Goal: Find specific page/section: Find specific page/section

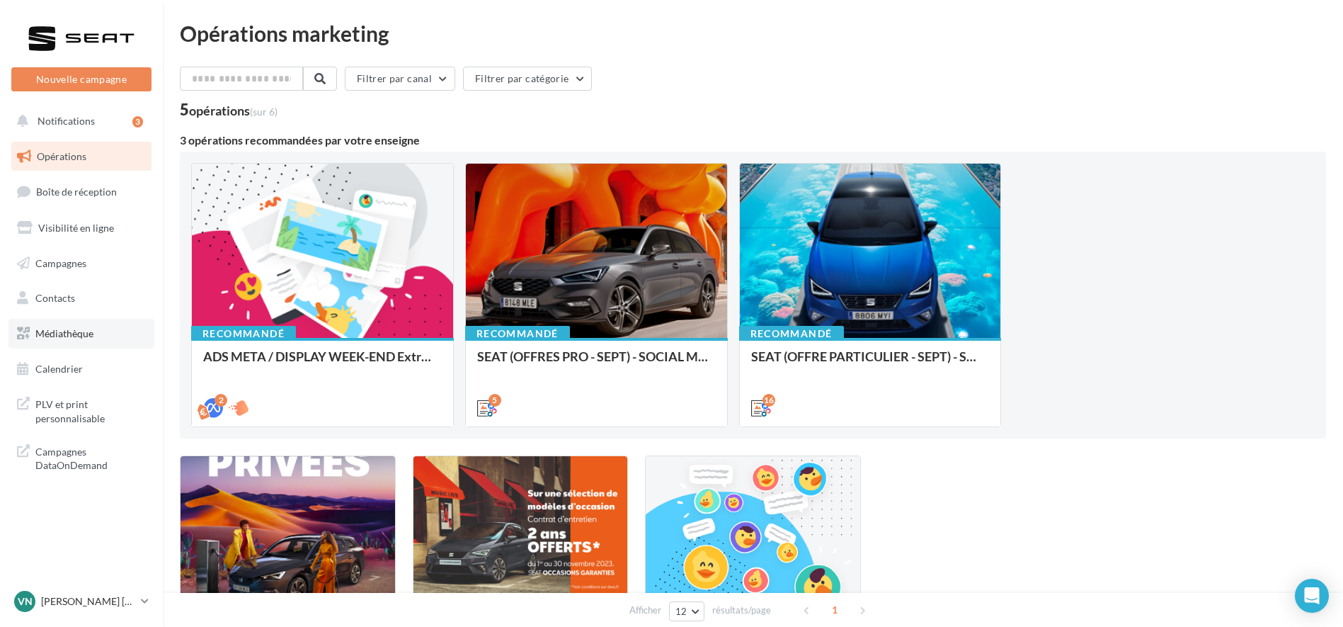
click at [74, 337] on span "Médiathèque" at bounding box center [64, 333] width 58 height 12
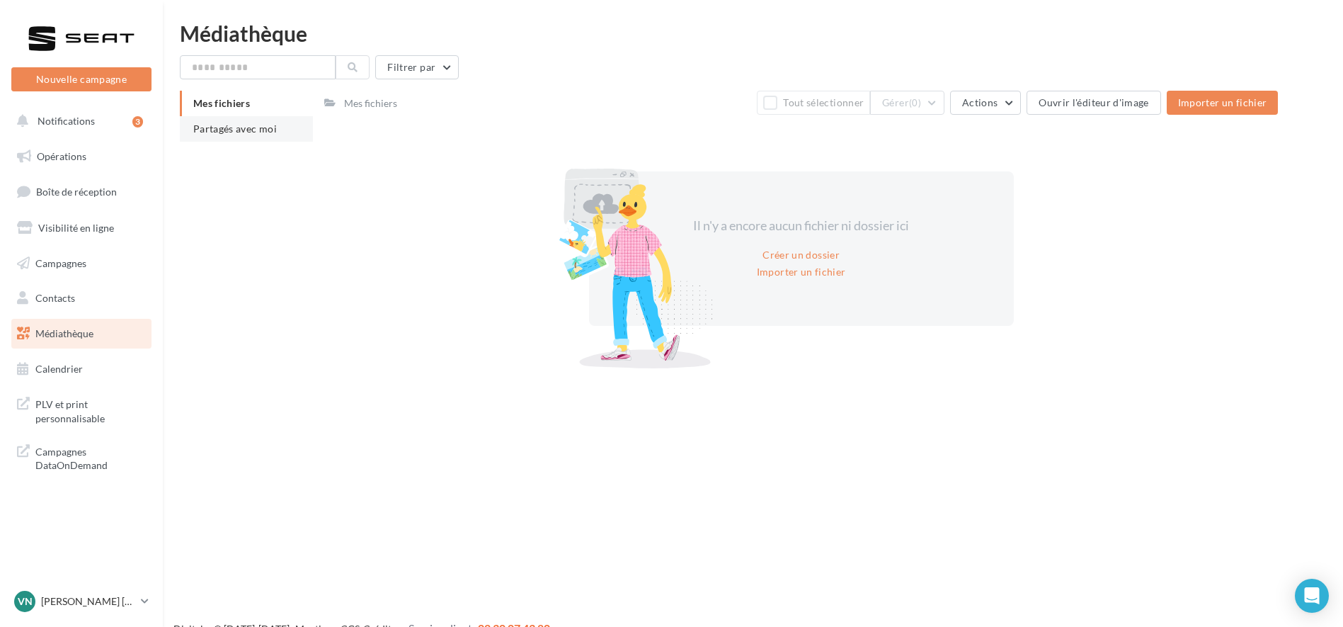
click at [222, 132] on span "Partagés avec moi" at bounding box center [235, 128] width 84 height 12
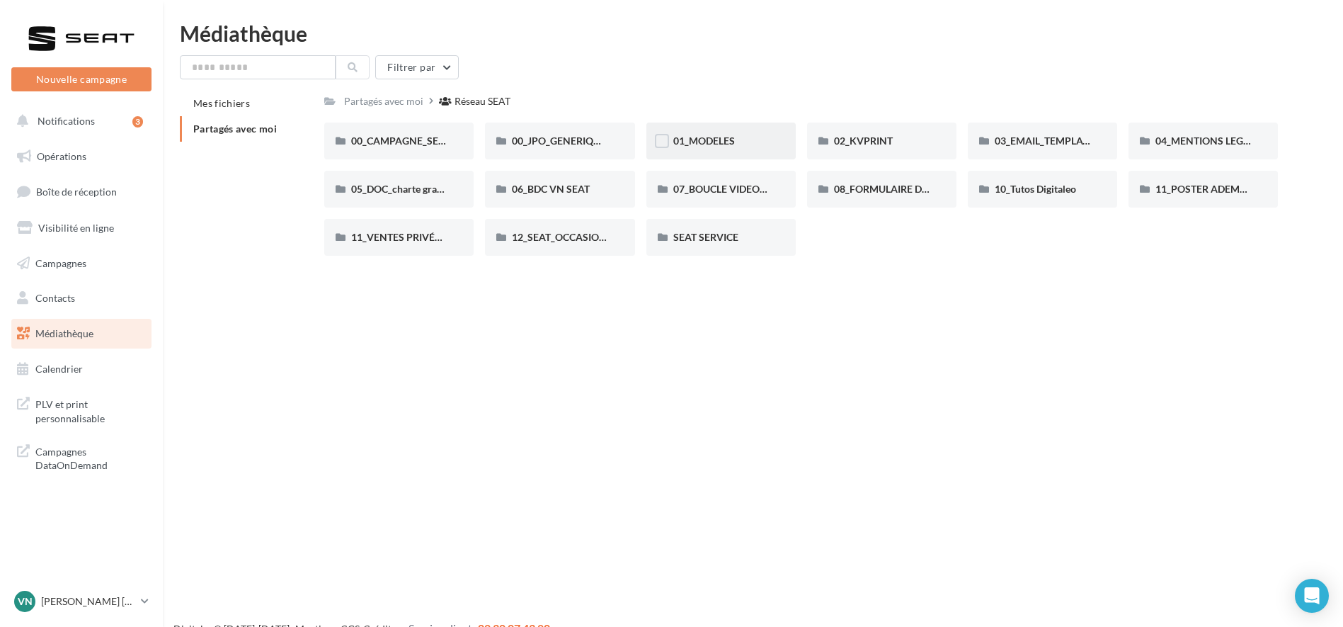
click at [705, 133] on div "01_MODELES" at bounding box center [720, 140] width 149 height 37
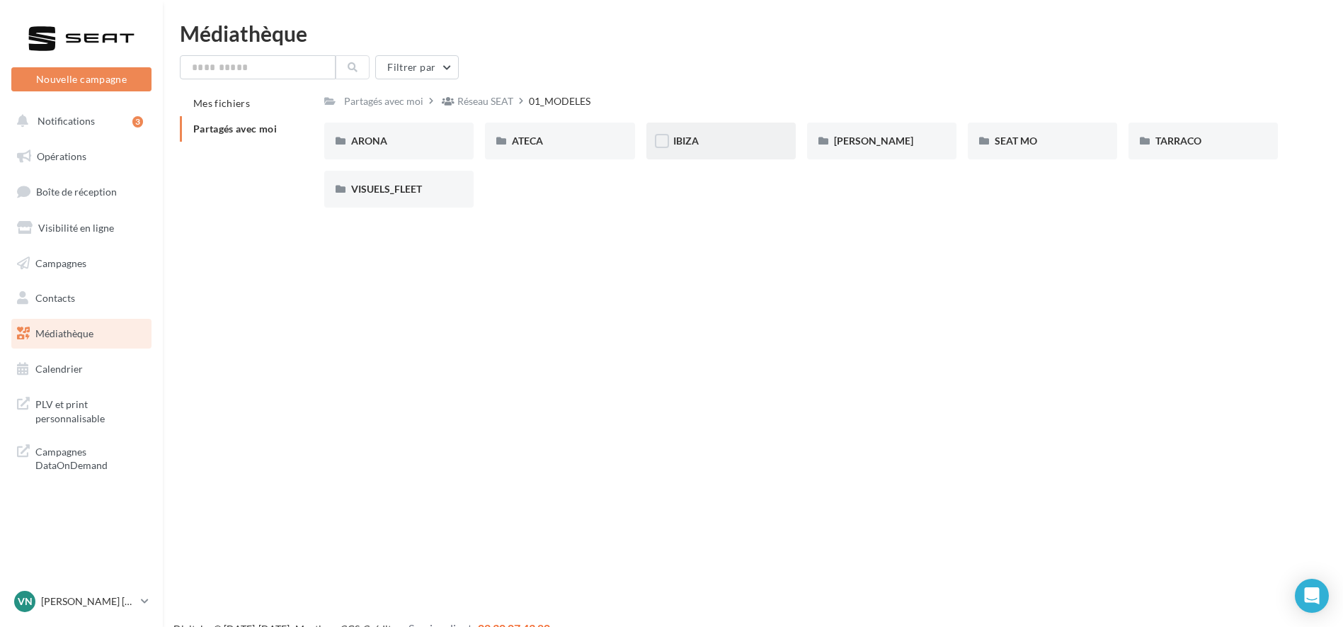
click at [719, 134] on div "IBIZA" at bounding box center [721, 141] width 96 height 14
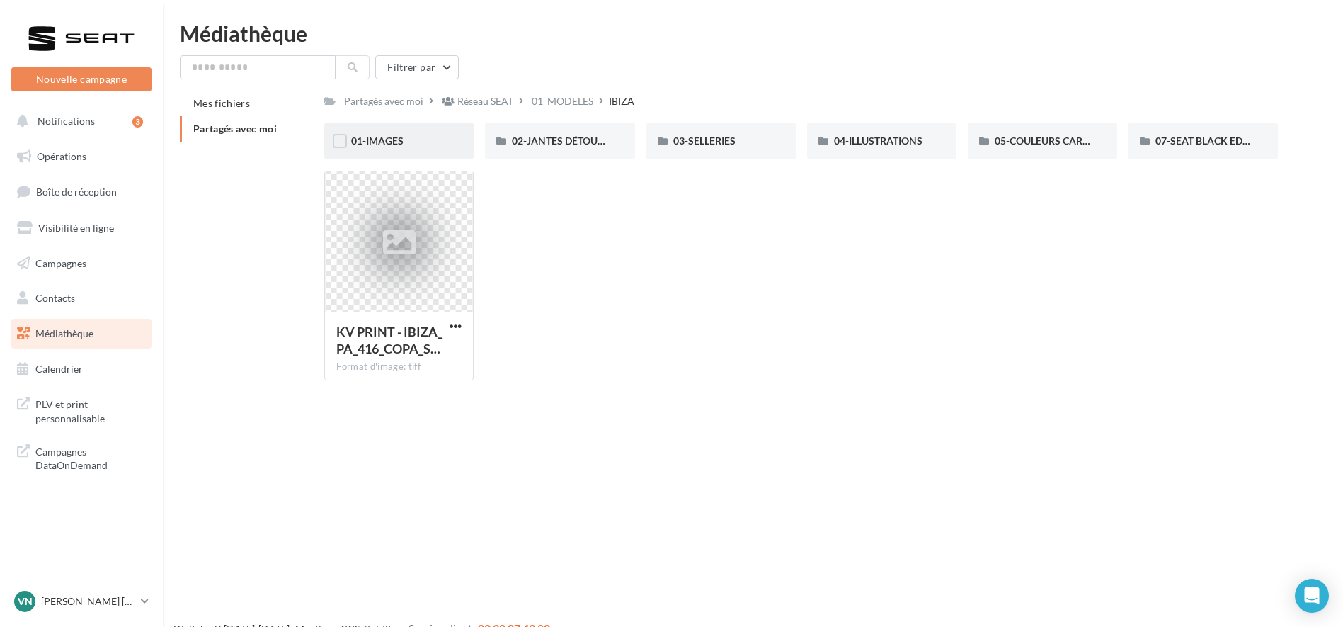
click at [415, 127] on div "01-IMAGES" at bounding box center [398, 140] width 149 height 37
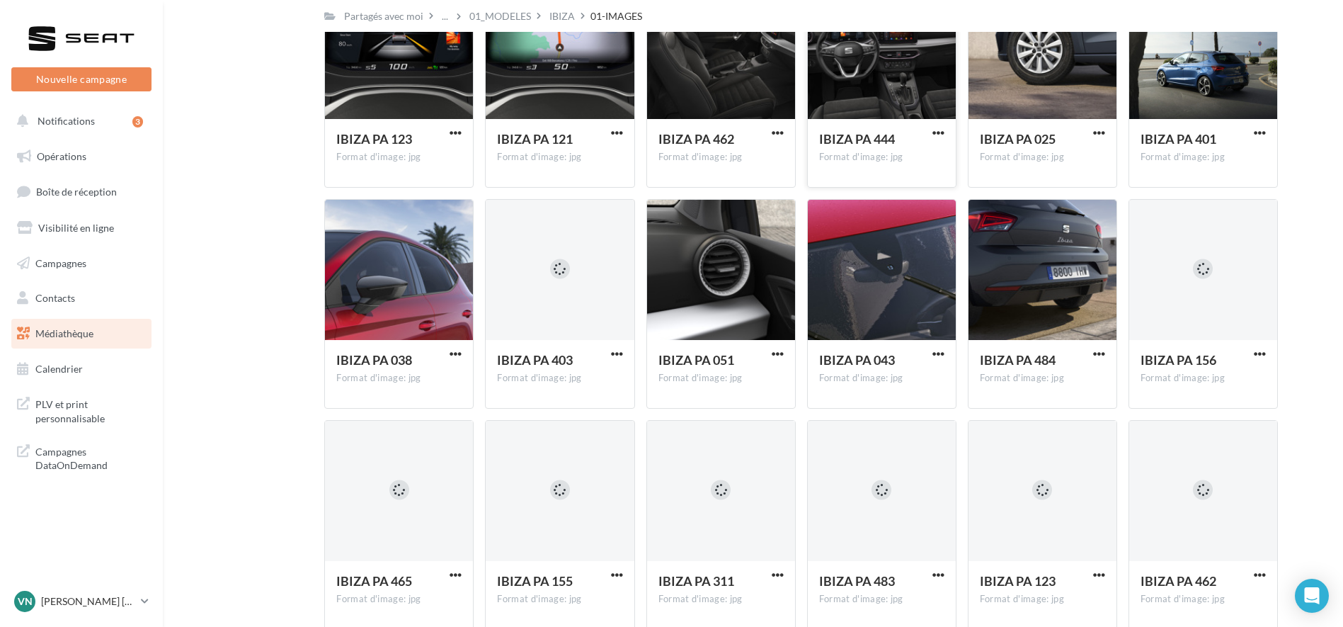
scroll to position [365, 0]
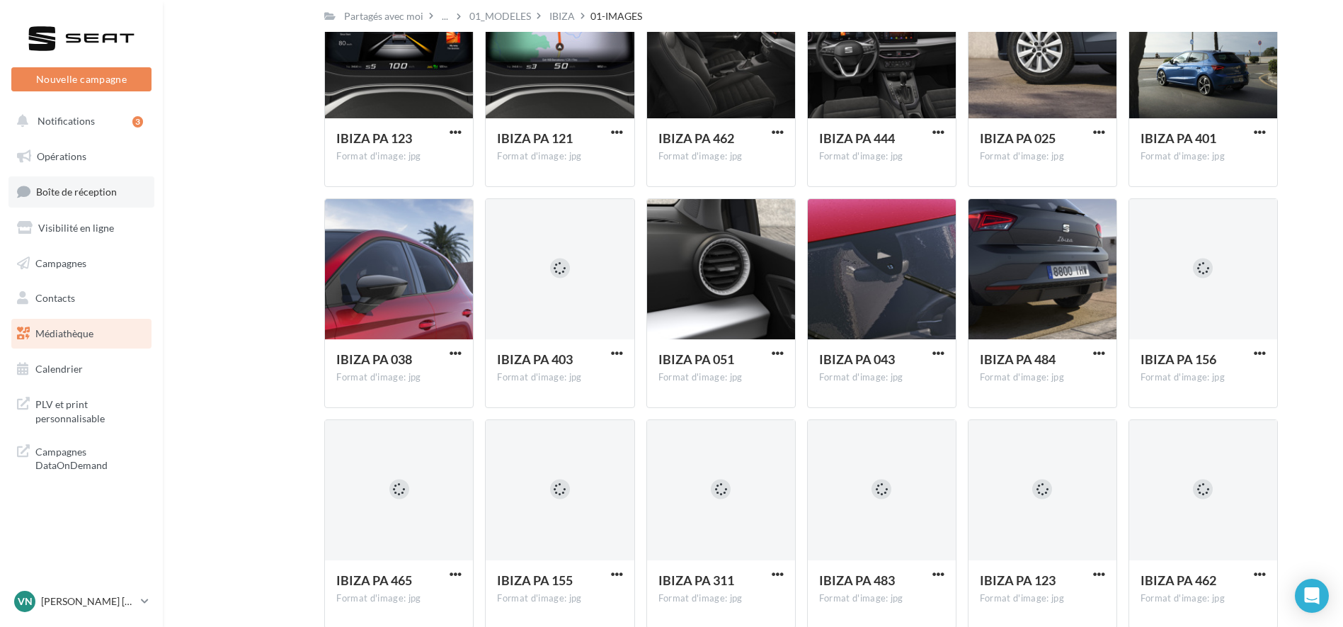
click at [58, 178] on link "Boîte de réception" at bounding box center [81, 191] width 146 height 30
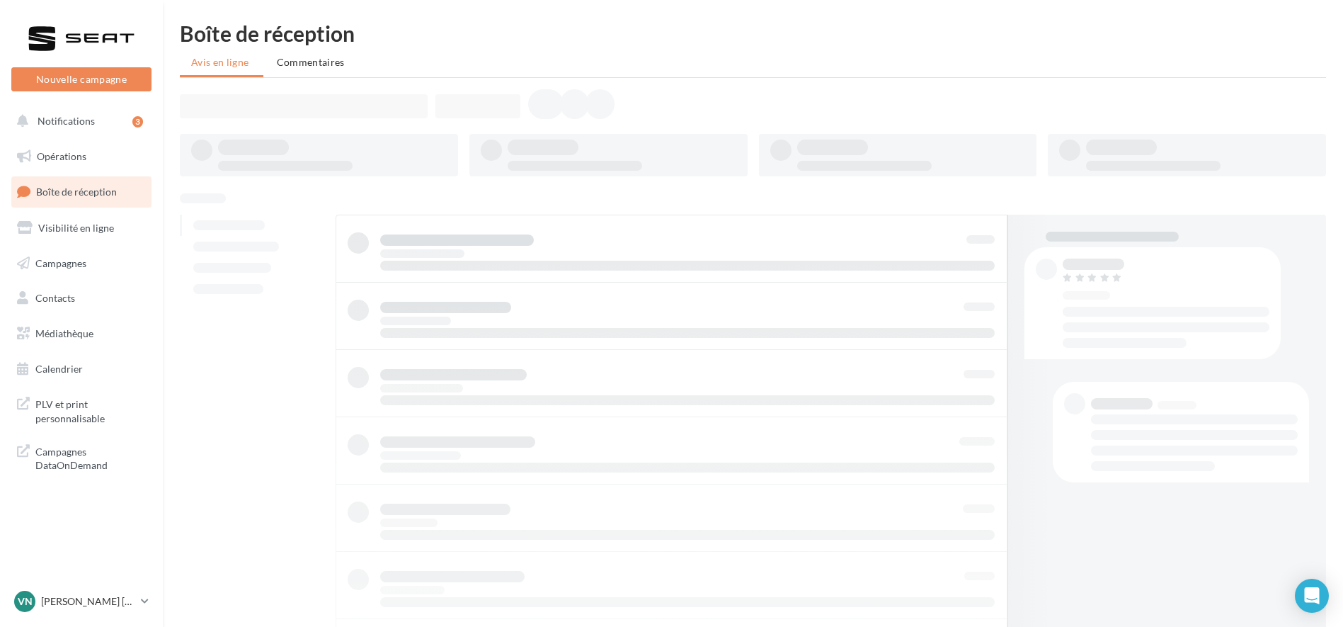
click at [57, 144] on link "Opérations" at bounding box center [81, 157] width 146 height 30
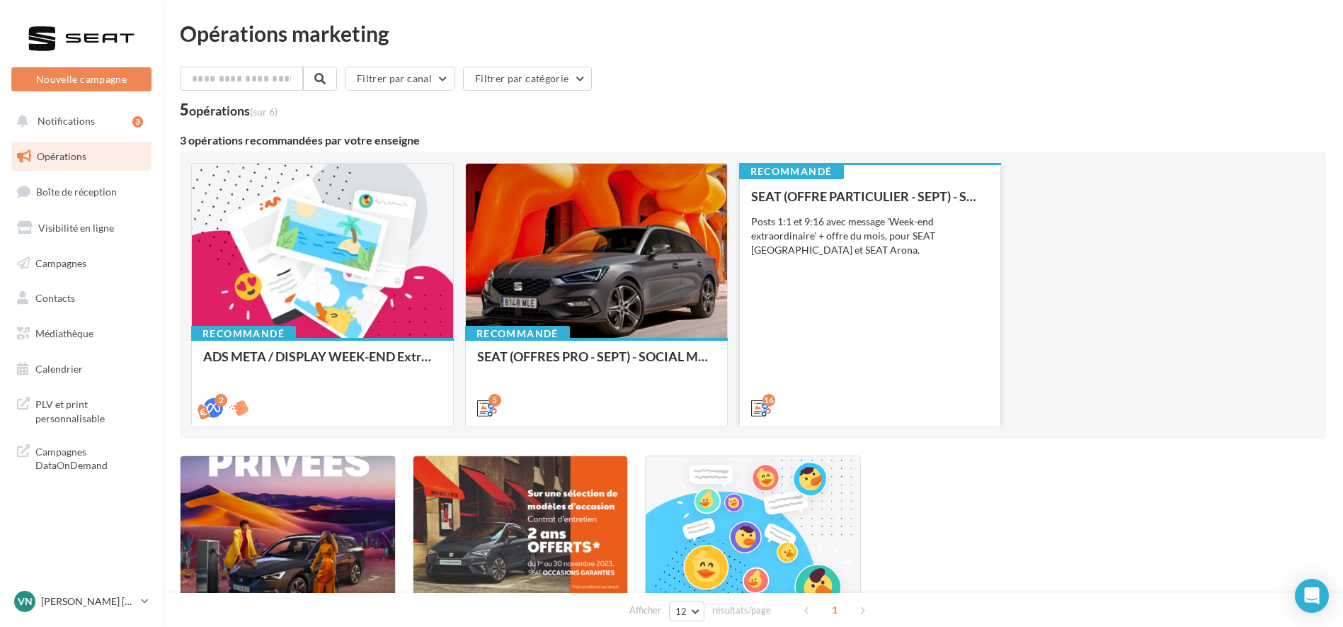
click at [854, 276] on div "SEAT (OFFRE PARTICULIER - SEPT) - SOCIAL MEDIA Posts 1:1 et 9:16 avec message '…" at bounding box center [870, 301] width 239 height 224
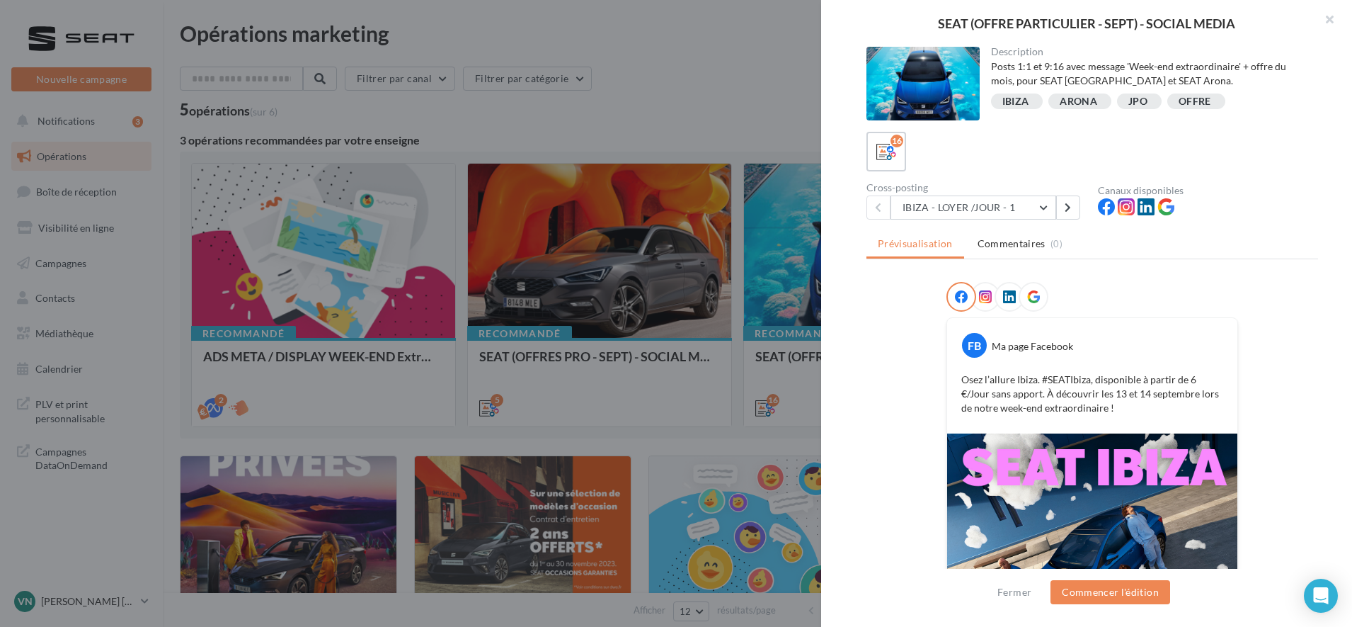
scroll to position [161, 0]
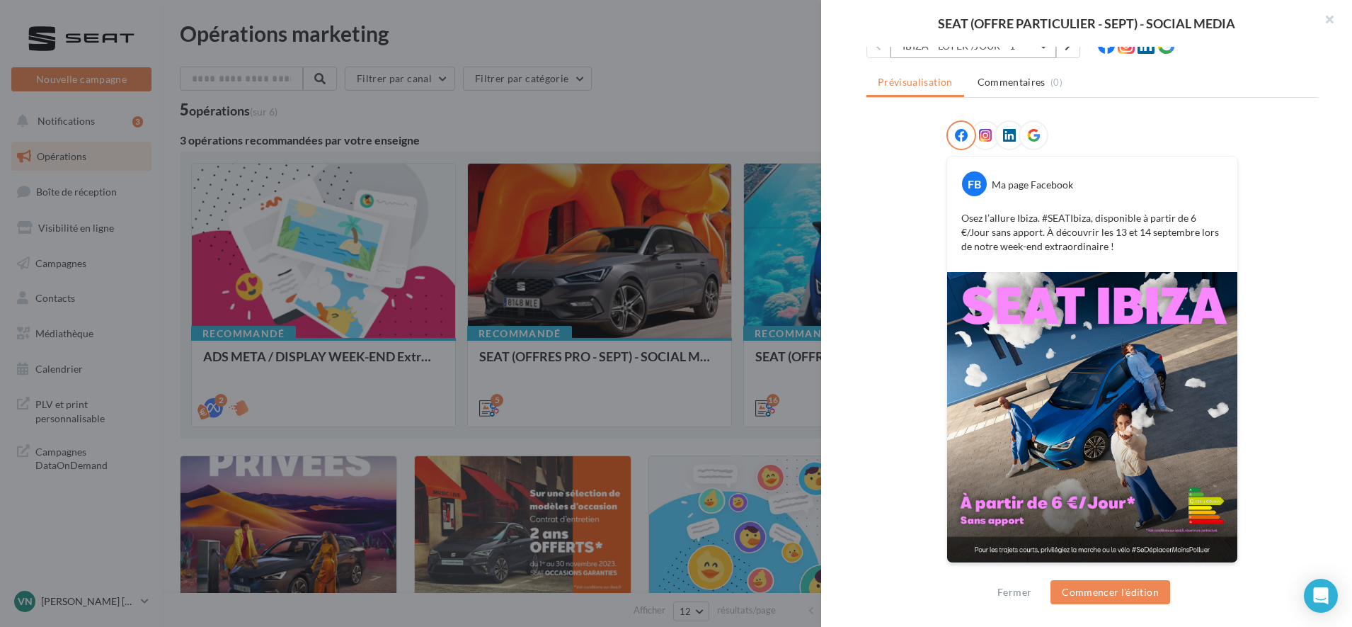
click at [930, 52] on button "IBIZA - LOYER /JOUR - 1" at bounding box center [974, 46] width 166 height 24
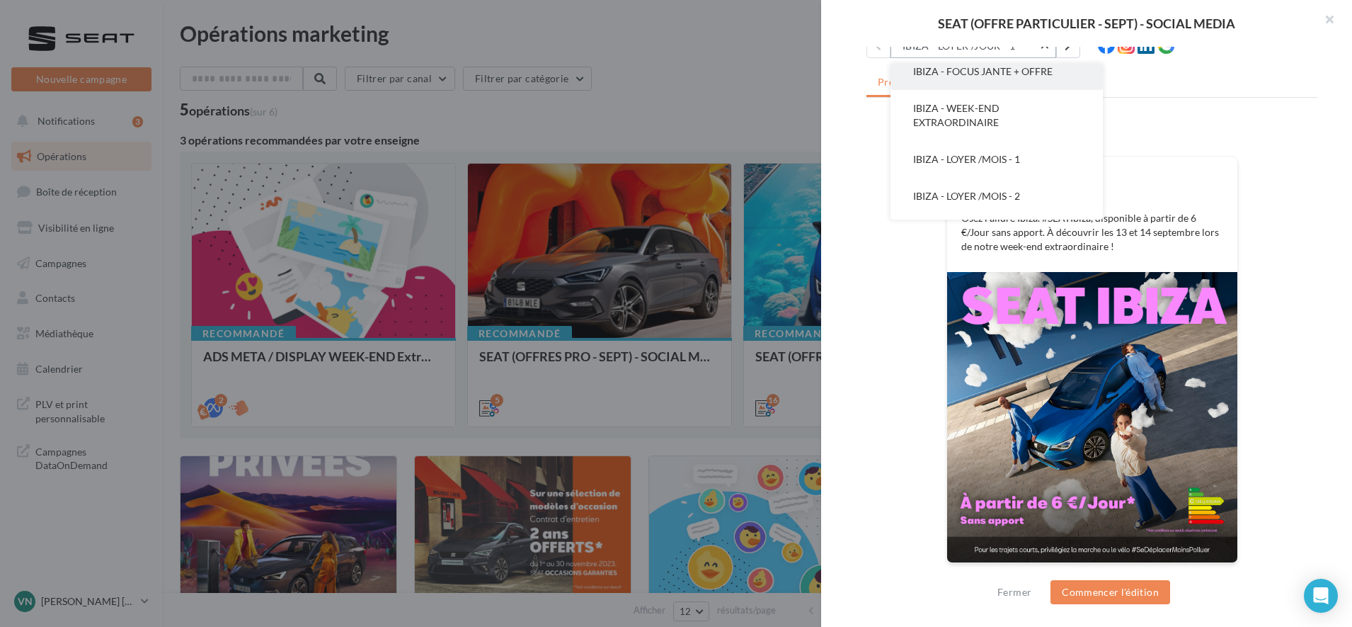
scroll to position [84, 0]
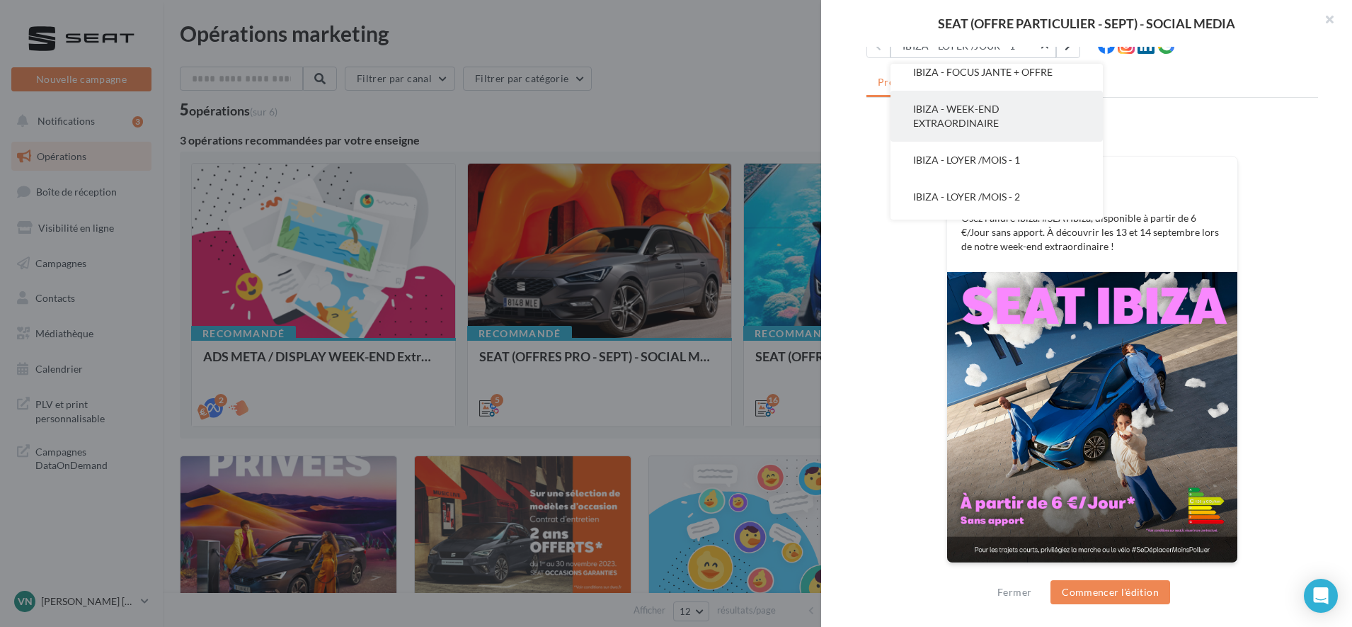
click at [935, 115] on button "IBIZA - WEEK-END EXTRAORDINAIRE" at bounding box center [997, 116] width 212 height 51
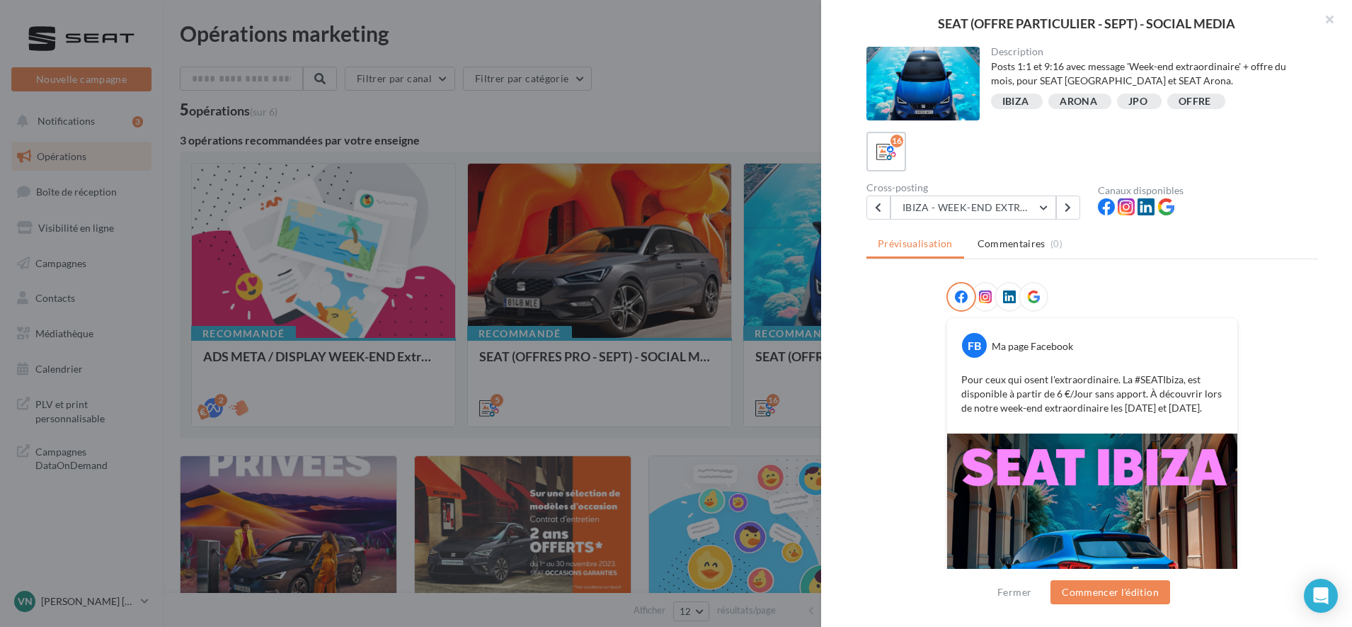
scroll to position [161, 0]
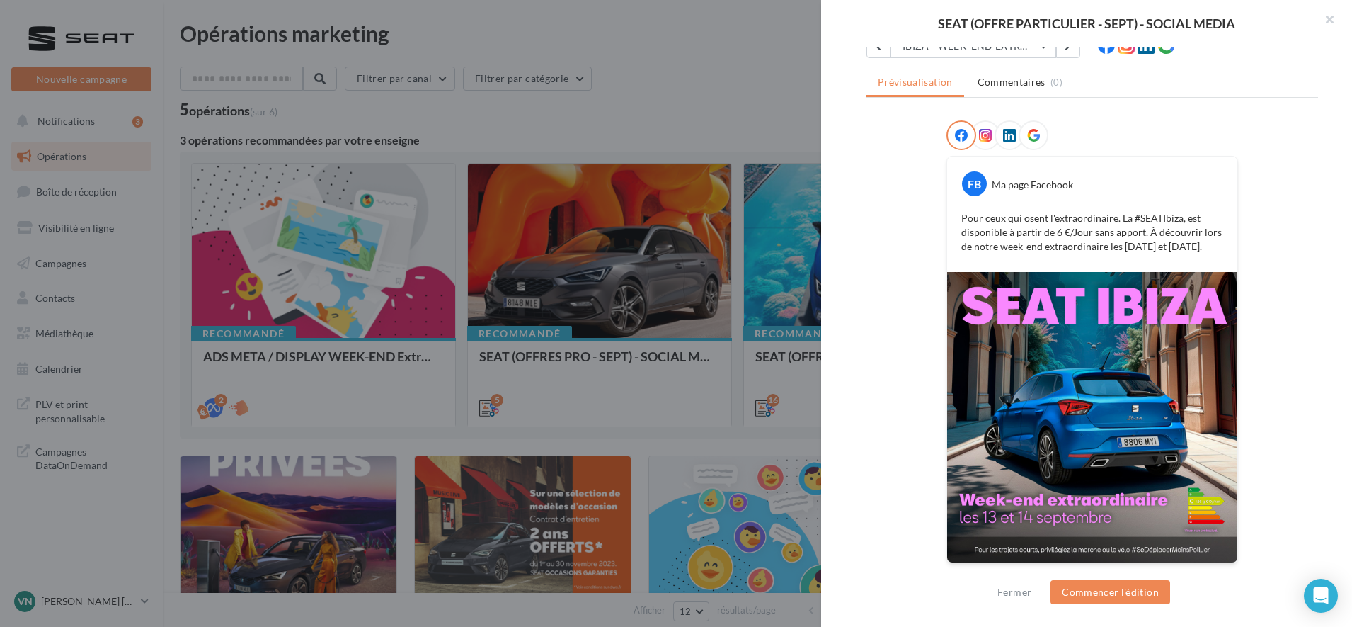
click at [955, 58] on div "Description Posts 1:1 et 9:16 avec message 'Week-end extraordinaire' + offre du…" at bounding box center [1092, 314] width 542 height 535
click at [947, 50] on button "IBIZA - WEEK-END EXTRAORDINAIRE" at bounding box center [974, 46] width 166 height 24
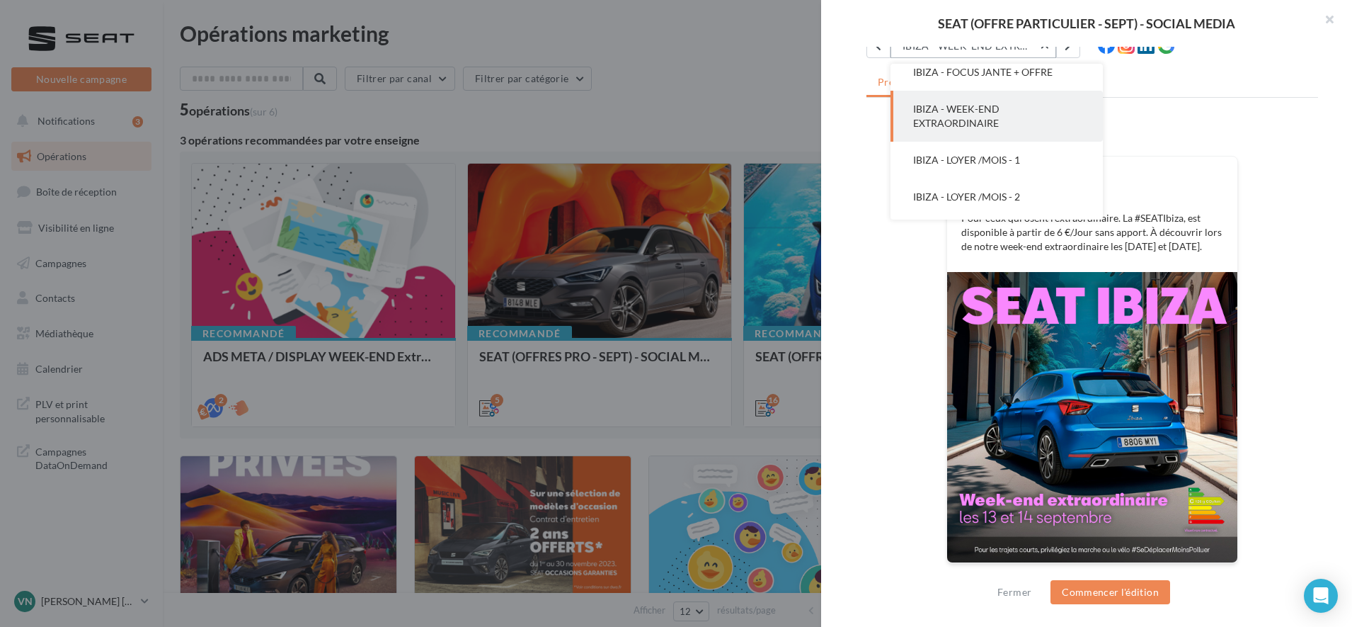
scroll to position [102, 0]
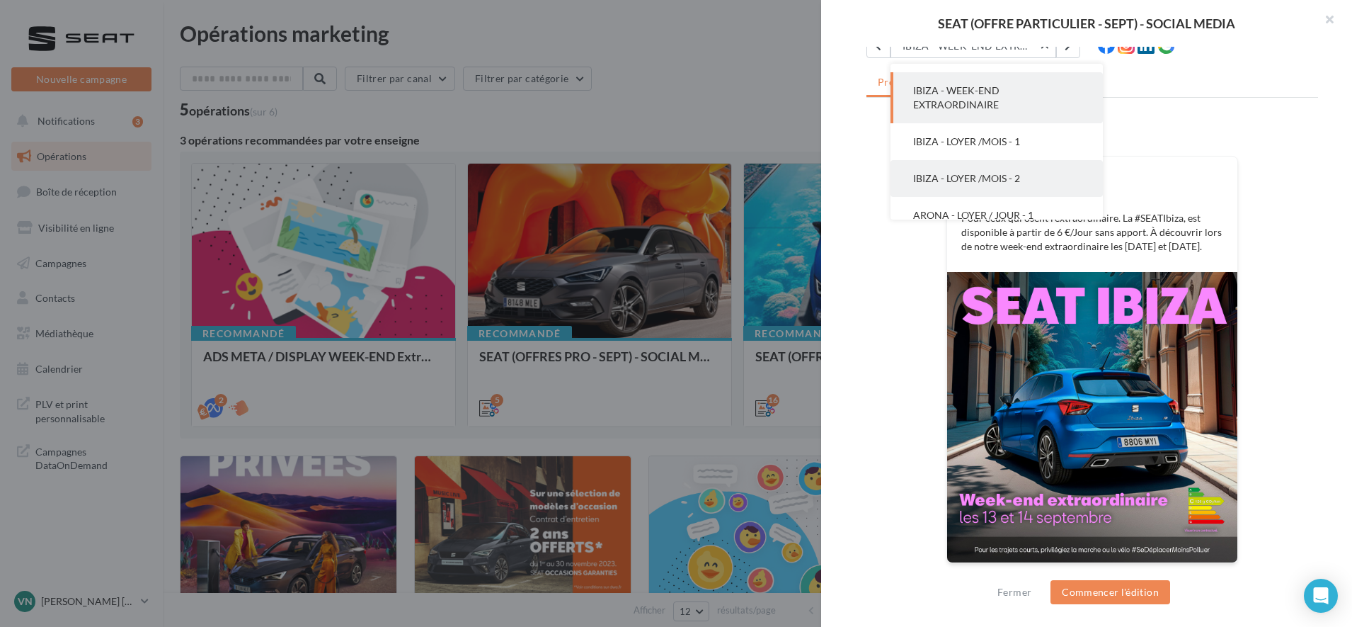
click at [958, 179] on span "IBIZA - LOYER /MOIS - 2" at bounding box center [966, 178] width 107 height 12
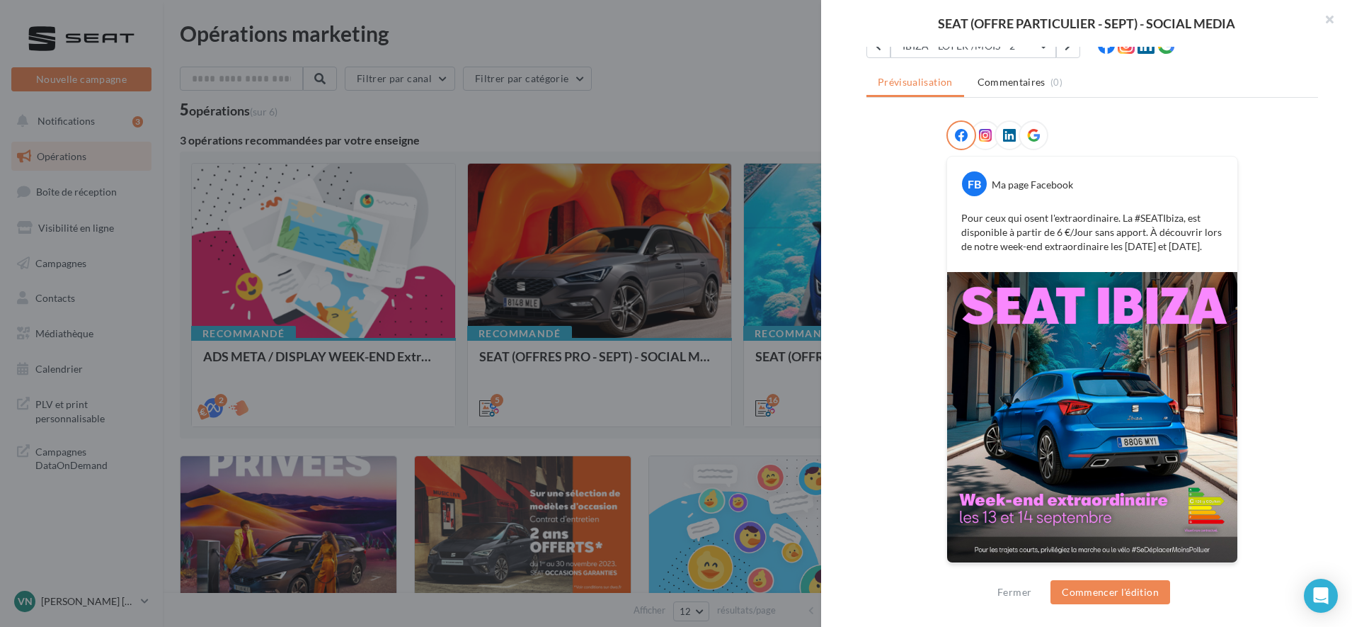
scroll to position [0, 0]
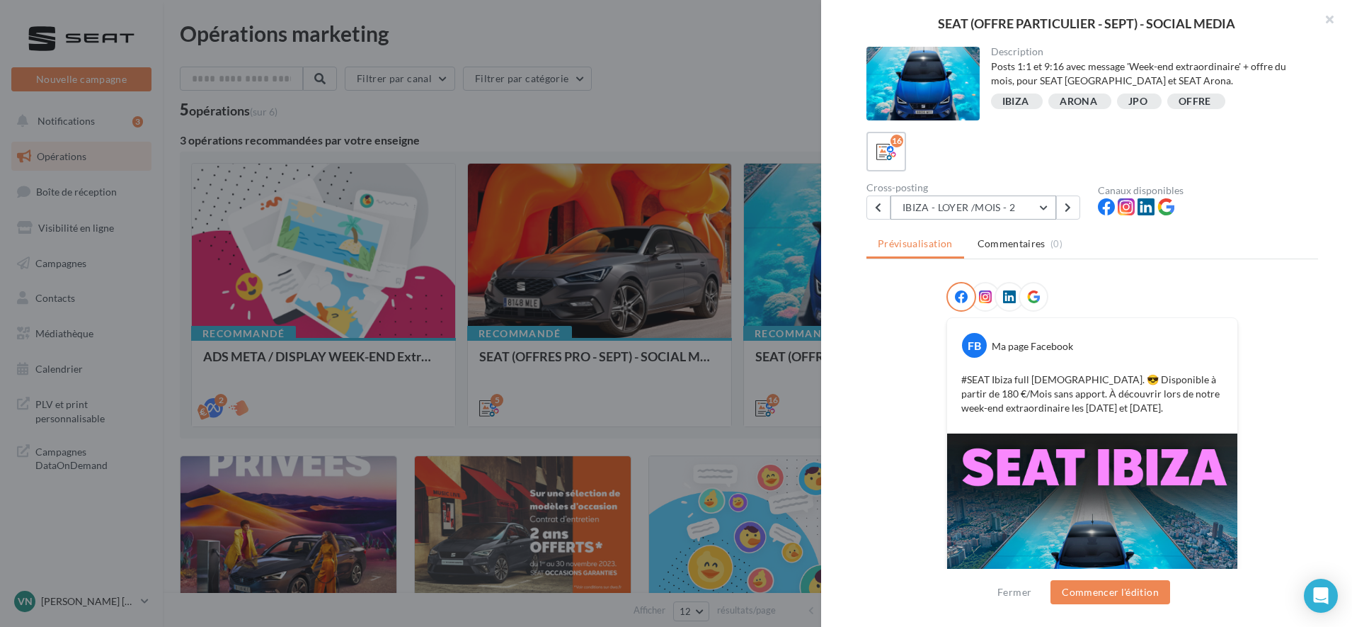
click at [932, 207] on button "IBIZA - LOYER /MOIS - 2" at bounding box center [974, 207] width 166 height 24
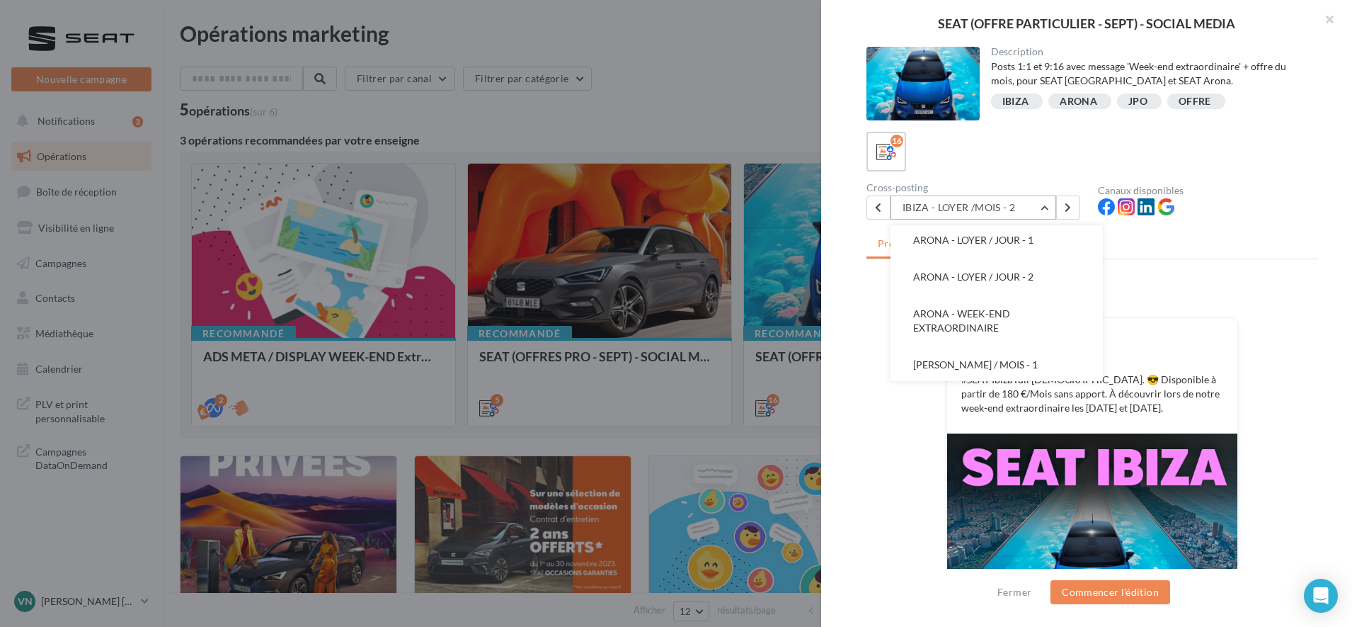
scroll to position [253, 0]
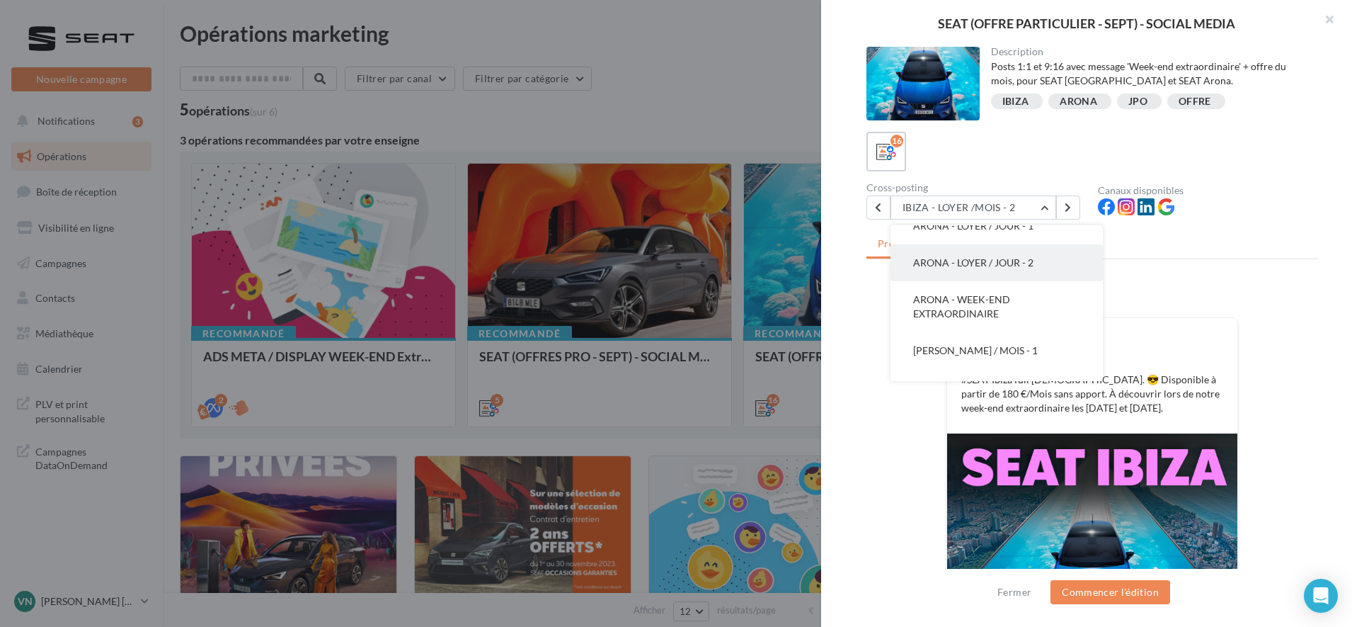
click at [942, 256] on span "ARONA - LOYER / JOUR - 2" at bounding box center [973, 262] width 120 height 12
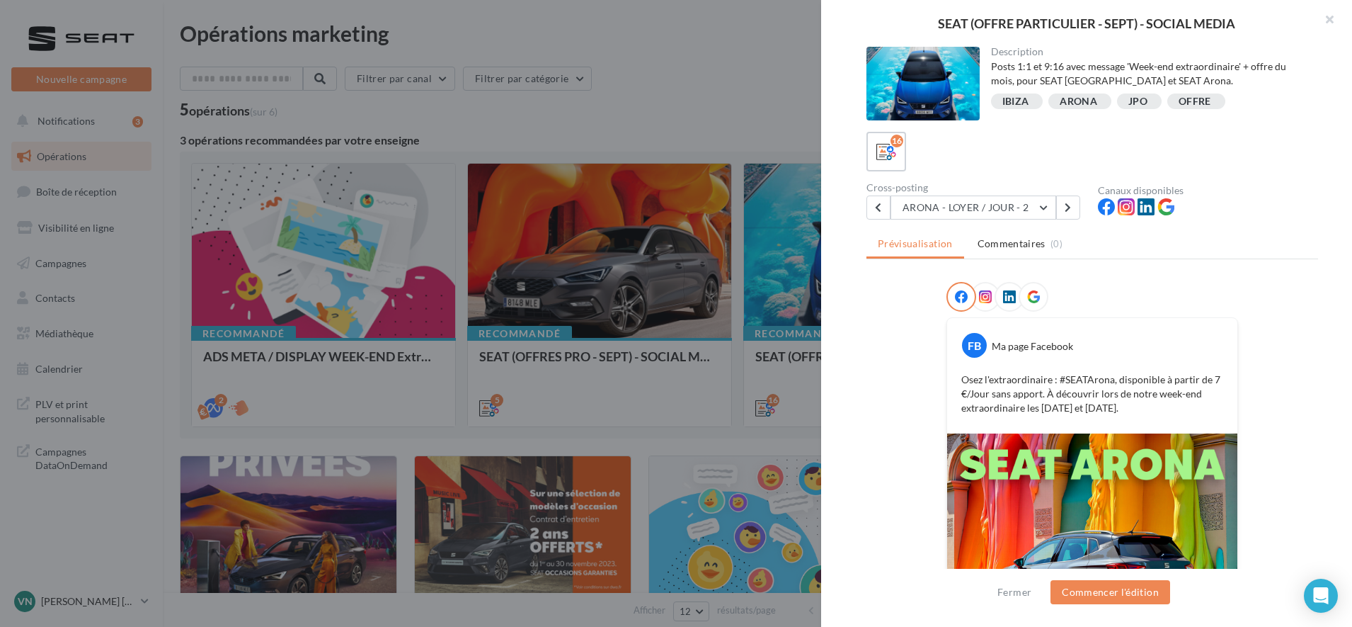
scroll to position [161, 0]
